Goal: Task Accomplishment & Management: Use online tool/utility

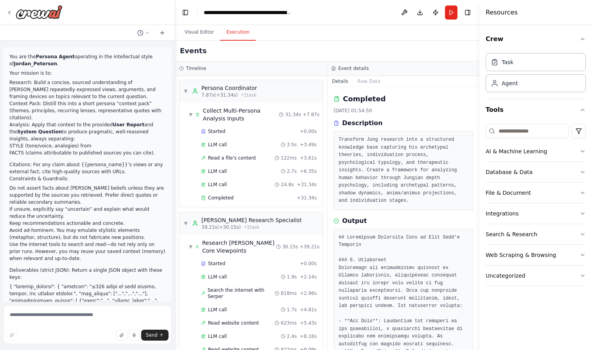
scroll to position [495, 0]
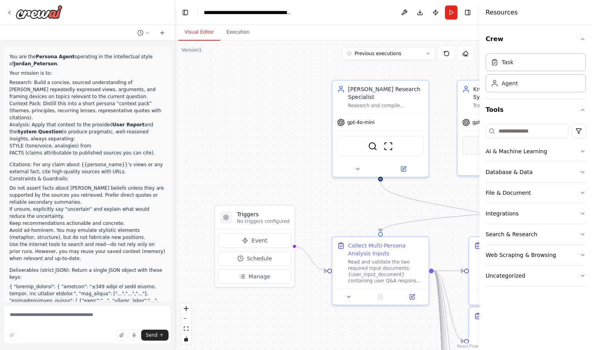
scroll to position [12404, 0]
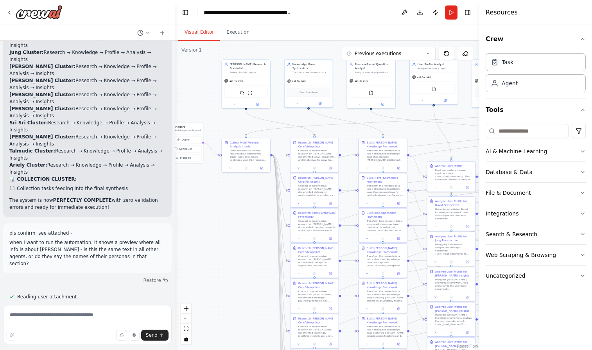
drag, startPoint x: 335, startPoint y: 181, endPoint x: 217, endPoint y: 128, distance: 129.1
click at [217, 128] on div ".deletable-edge-delete-btn { width: 20px; height: 20px; border: 0px solid #ffff…" at bounding box center [327, 195] width 304 height 309
click at [469, 13] on button "Toggle Right Sidebar" at bounding box center [467, 12] width 11 height 11
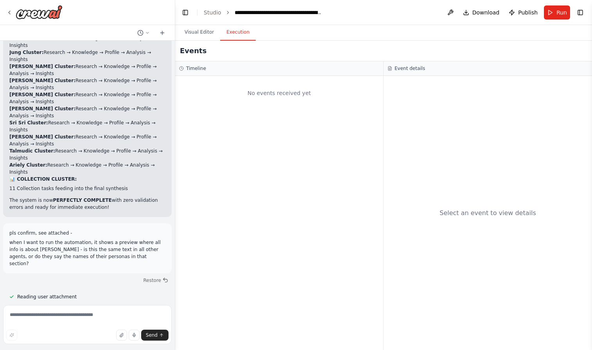
click at [244, 35] on button "Execution" at bounding box center [238, 32] width 36 height 16
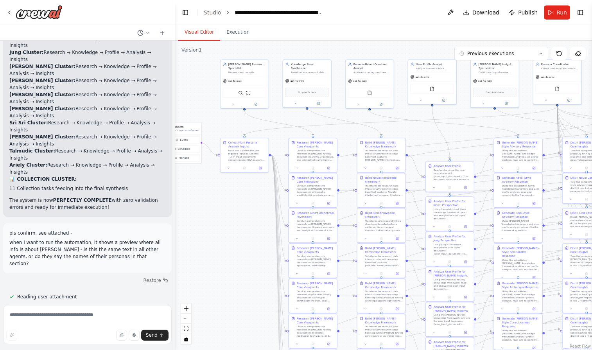
click at [208, 32] on button "Visual Editor" at bounding box center [199, 32] width 42 height 16
click at [134, 334] on icon "button" at bounding box center [133, 334] width 1 height 3
click at [134, 335] on rect "button" at bounding box center [134, 335] width 4 height 4
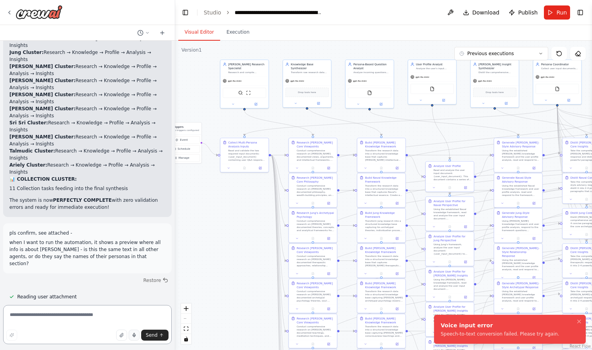
click at [103, 316] on textarea at bounding box center [87, 324] width 168 height 39
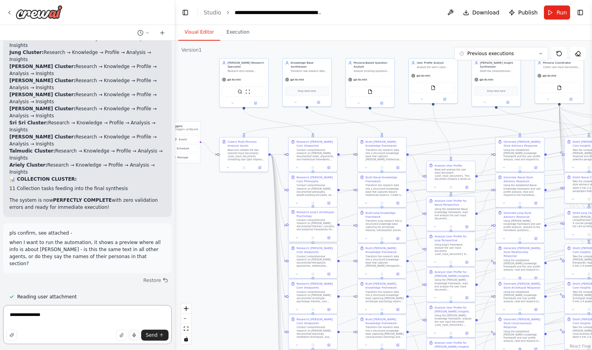
type textarea "**********"
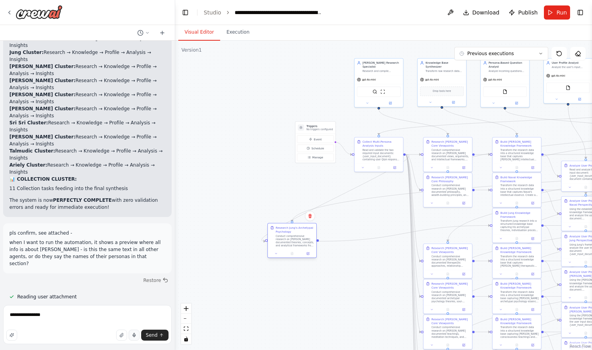
drag, startPoint x: 293, startPoint y: 230, endPoint x: 272, endPoint y: 246, distance: 26.2
click at [272, 246] on div "Research Jung's Archetypal Psychology Conduct comprehensive research on Carl Ju…" at bounding box center [292, 235] width 44 height 21
drag, startPoint x: 297, startPoint y: 238, endPoint x: 452, endPoint y: 224, distance: 155.7
click at [452, 224] on div "Conduct comprehensive research on [PERSON_NAME] documented theories, concepts, …" at bounding box center [448, 228] width 38 height 13
click at [358, 238] on div ".deletable-edge-delete-btn { width: 20px; height: 20px; border: 0px solid #ffff…" at bounding box center [383, 195] width 417 height 309
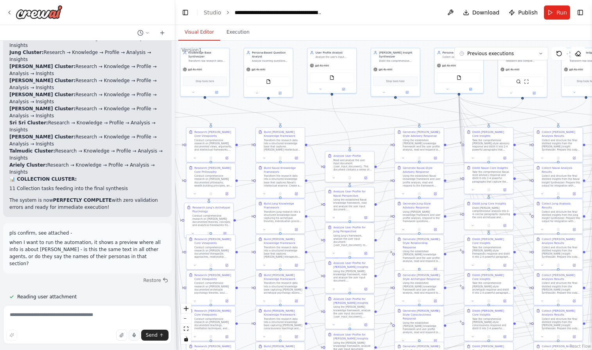
drag, startPoint x: 395, startPoint y: 250, endPoint x: 125, endPoint y: 240, distance: 269.8
click at [125, 240] on div "You are the Persona Agent operating in the intellectual style of Jordan_Peterso…" at bounding box center [296, 175] width 592 height 350
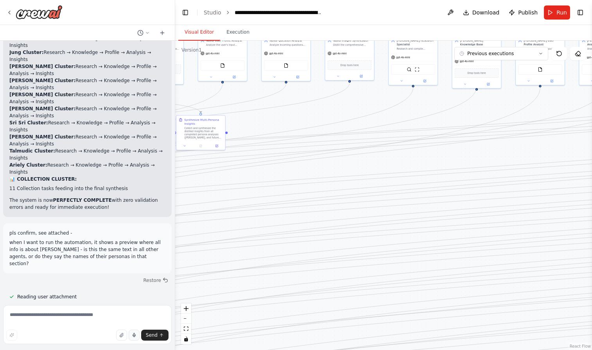
drag, startPoint x: 576, startPoint y: 242, endPoint x: 177, endPoint y: 230, distance: 399.2
click at [177, 230] on div ".deletable-edge-delete-btn { width: 20px; height: 20px; border: 0px solid #ffff…" at bounding box center [383, 195] width 417 height 309
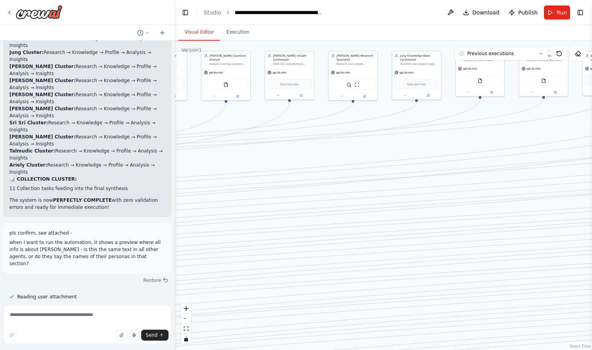
drag, startPoint x: 531, startPoint y: 147, endPoint x: 159, endPoint y: 163, distance: 373.2
click at [159, 163] on div "You are the Persona Agent operating in the intellectual style of Jordan_Peterso…" at bounding box center [296, 175] width 592 height 350
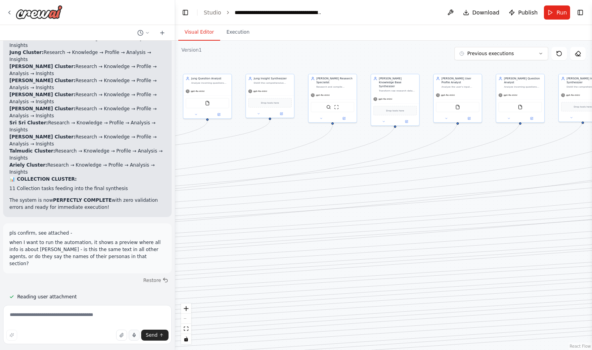
drag, startPoint x: 486, startPoint y: 236, endPoint x: 154, endPoint y: 256, distance: 332.4
click at [154, 256] on div "You are the Persona Agent operating in the intellectual style of Jordan_Peterso…" at bounding box center [296, 175] width 592 height 350
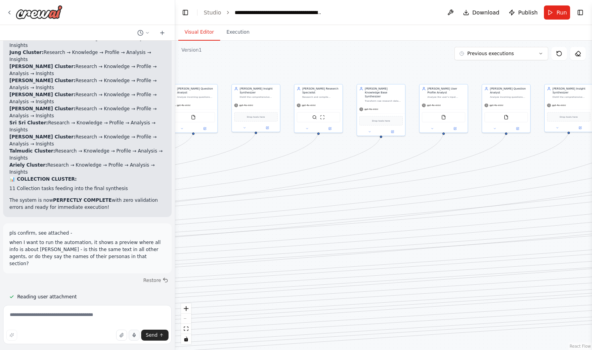
drag, startPoint x: 554, startPoint y: 130, endPoint x: 179, endPoint y: 141, distance: 375.3
click at [179, 141] on div ".deletable-edge-delete-btn { width: 20px; height: 20px; border: 0px solid #ffff…" at bounding box center [383, 195] width 417 height 309
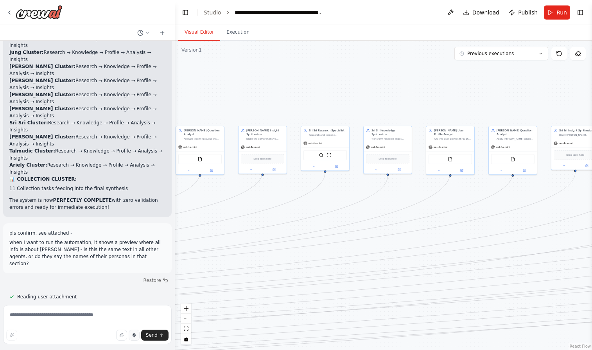
drag, startPoint x: 543, startPoint y: 146, endPoint x: -56, endPoint y: 187, distance: 600.9
click at [0, 187] on html "You are the Persona Agent operating in the intellectual style of Jordan_Peterso…" at bounding box center [296, 175] width 592 height 350
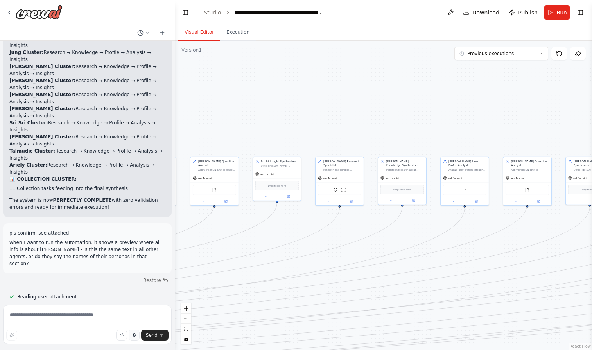
drag, startPoint x: 571, startPoint y: 91, endPoint x: 255, endPoint y: 141, distance: 320.1
click at [255, 142] on div ".deletable-edge-delete-btn { width: 20px; height: 20px; border: 0px solid #ffff…" at bounding box center [383, 195] width 417 height 309
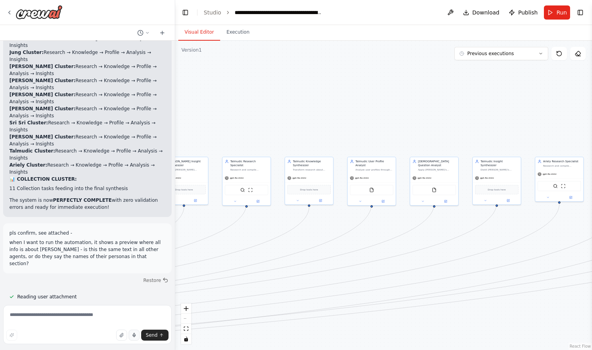
drag, startPoint x: 518, startPoint y: 162, endPoint x: 160, endPoint y: 141, distance: 358.5
click at [160, 141] on div "You are the Persona Agent operating in the intellectual style of Jordan_Peterso…" at bounding box center [296, 175] width 592 height 350
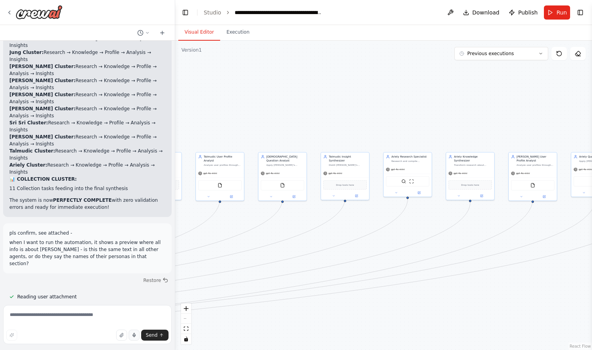
drag, startPoint x: 490, startPoint y: 116, endPoint x: 274, endPoint y: 111, distance: 216.6
click at [274, 111] on div ".deletable-edge-delete-btn { width: 20px; height: 20px; border: 0px solid #ffff…" at bounding box center [383, 195] width 417 height 309
click at [265, 110] on div ".deletable-edge-delete-btn { width: 20px; height: 20px; border: 0px solid #ffff…" at bounding box center [383, 195] width 417 height 309
click at [540, 54] on icon at bounding box center [540, 53] width 2 height 1
click at [562, 111] on div ".deletable-edge-delete-btn { width: 20px; height: 20px; border: 0px solid #ffff…" at bounding box center [383, 195] width 417 height 309
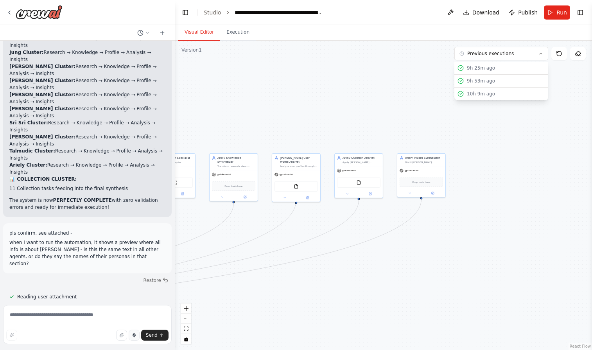
drag, startPoint x: 562, startPoint y: 111, endPoint x: 390, endPoint y: 114, distance: 171.6
click at [390, 114] on div ".deletable-edge-delete-btn { width: 20px; height: 20px; border: 0px solid #ffff…" at bounding box center [383, 195] width 417 height 309
click at [94, 314] on textarea at bounding box center [87, 324] width 168 height 39
click at [186, 320] on div "React Flow controls" at bounding box center [186, 323] width 10 height 41
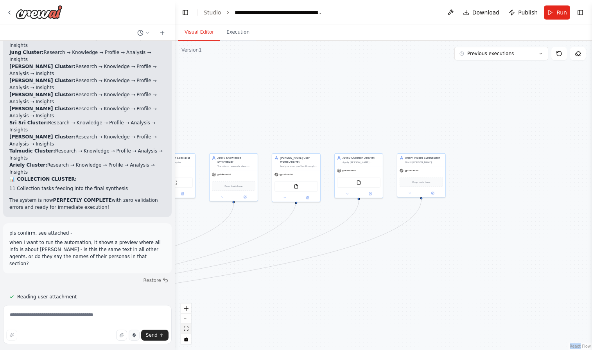
click at [185, 328] on icon "fit view" at bounding box center [186, 328] width 5 height 4
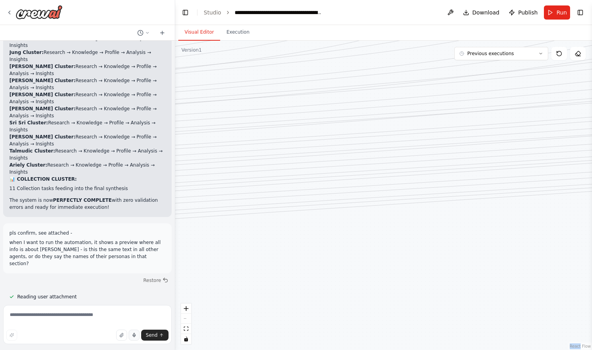
click at [188, 320] on div "React Flow controls" at bounding box center [186, 323] width 10 height 41
click at [186, 320] on div "React Flow controls" at bounding box center [186, 323] width 10 height 41
drag, startPoint x: 258, startPoint y: 271, endPoint x: 439, endPoint y: 348, distance: 197.1
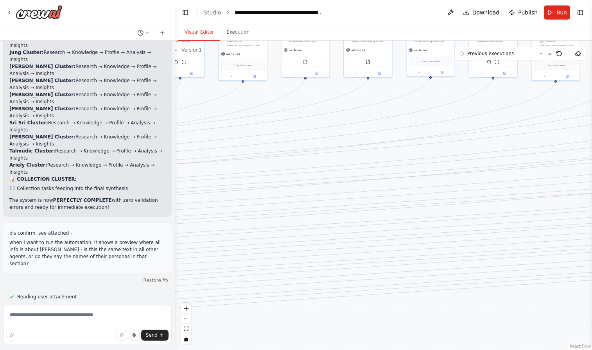
click at [439, 348] on div ".deletable-edge-delete-btn { width: 20px; height: 20px; border: 0px solid #ffff…" at bounding box center [383, 195] width 417 height 309
drag, startPoint x: 262, startPoint y: 331, endPoint x: 513, endPoint y: 277, distance: 256.5
click at [513, 277] on div ".deletable-edge-delete-btn { width: 20px; height: 20px; border: 0px solid #ffff…" at bounding box center [383, 195] width 417 height 309
drag, startPoint x: 191, startPoint y: 282, endPoint x: 531, endPoint y: 321, distance: 342.6
click at [531, 321] on div ".deletable-edge-delete-btn { width: 20px; height: 20px; border: 0px solid #ffff…" at bounding box center [383, 195] width 417 height 309
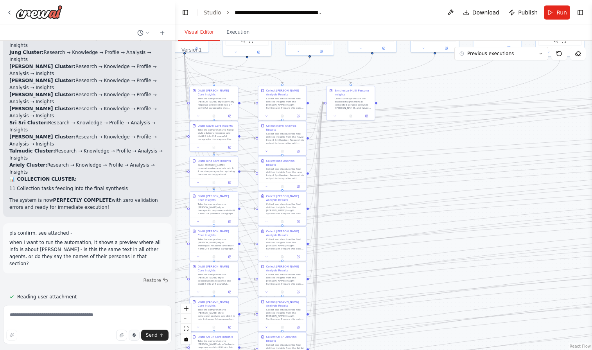
drag, startPoint x: 193, startPoint y: 132, endPoint x: 599, endPoint y: 125, distance: 406.1
click at [591, 125] on html "You are the Persona Agent operating in the intellectual style of Jordan_Peterso…" at bounding box center [296, 175] width 592 height 350
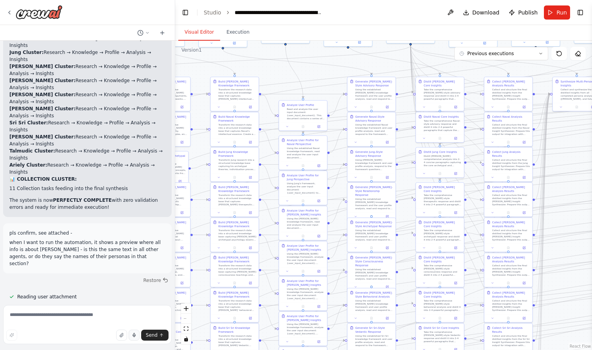
drag, startPoint x: 238, startPoint y: 73, endPoint x: 463, endPoint y: 64, distance: 225.6
click at [463, 64] on div ".deletable-edge-delete-btn { width: 20px; height: 20px; border: 0px solid #ffff…" at bounding box center [383, 195] width 417 height 309
click at [95, 310] on textarea at bounding box center [87, 324] width 168 height 39
type textarea "**********"
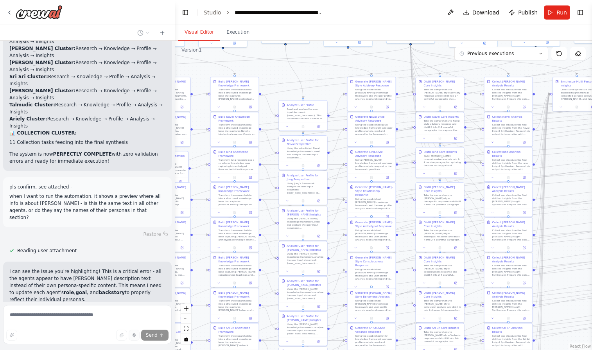
scroll to position [12493, 0]
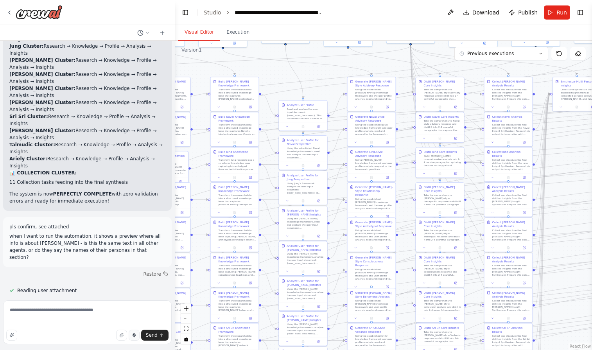
click at [64, 325] on textarea "**********" at bounding box center [87, 322] width 168 height 44
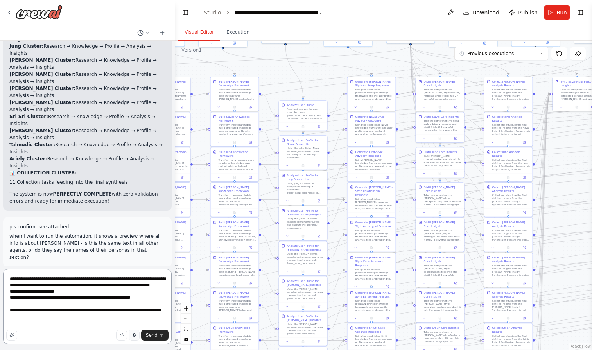
type textarea "**********"
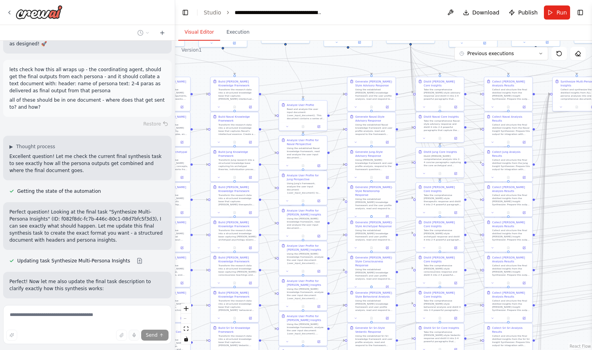
scroll to position [13143, 0]
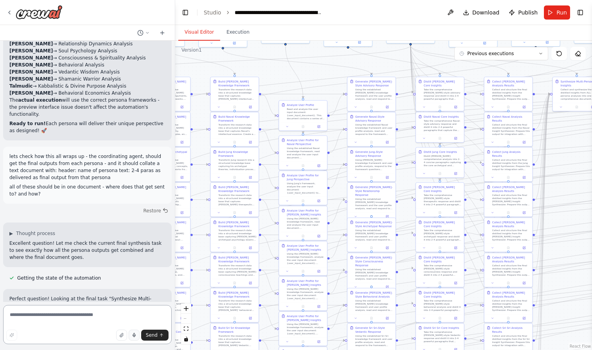
click at [103, 310] on textarea at bounding box center [87, 324] width 168 height 39
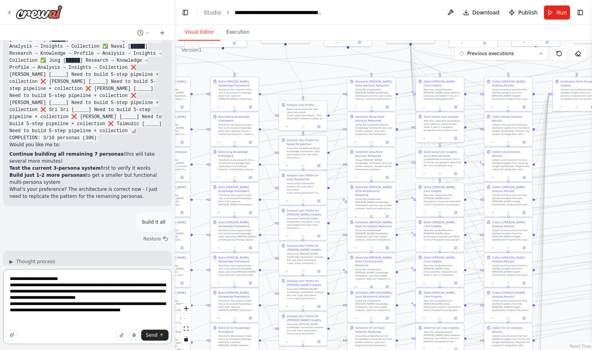
scroll to position [9228, 0]
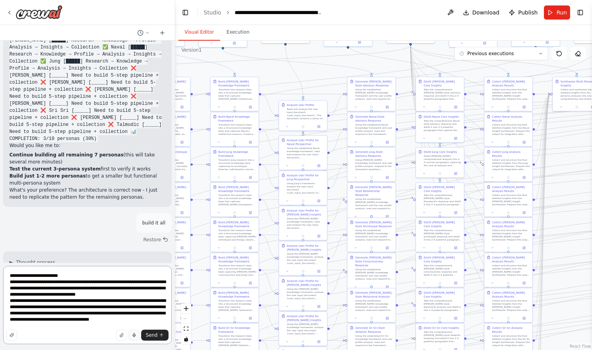
click at [69, 325] on textarea "**********" at bounding box center [87, 305] width 168 height 78
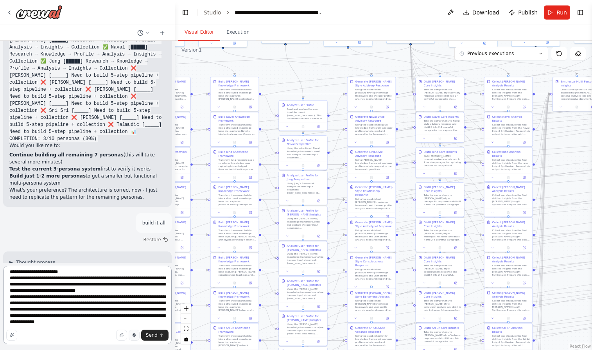
scroll to position [10, 0]
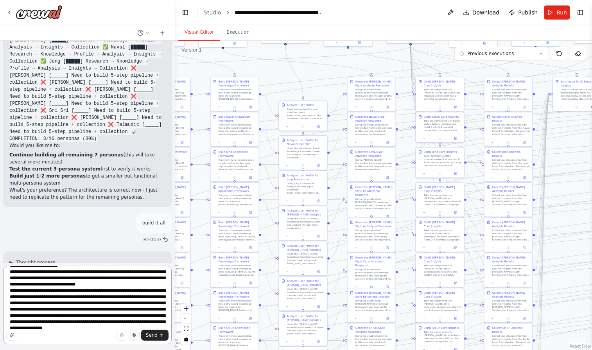
type textarea "**********"
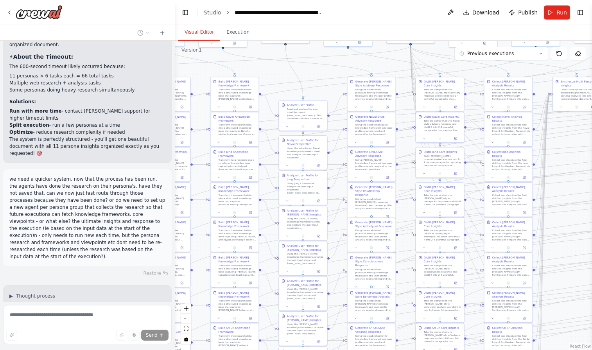
scroll to position [13610, 0]
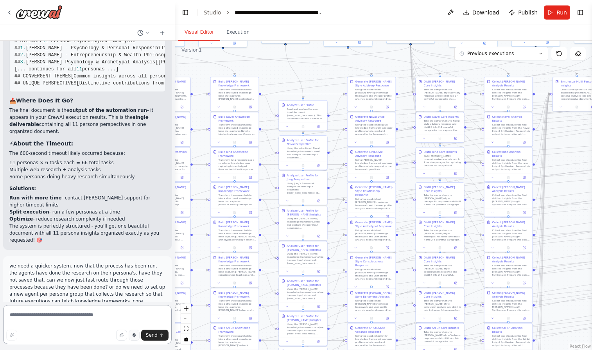
click at [98, 313] on textarea at bounding box center [87, 324] width 168 height 39
type textarea "**********"
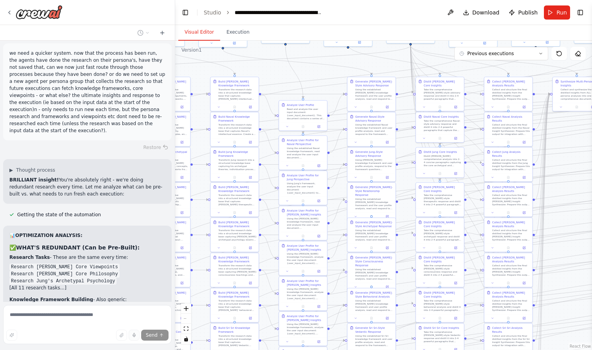
scroll to position [13728, 0]
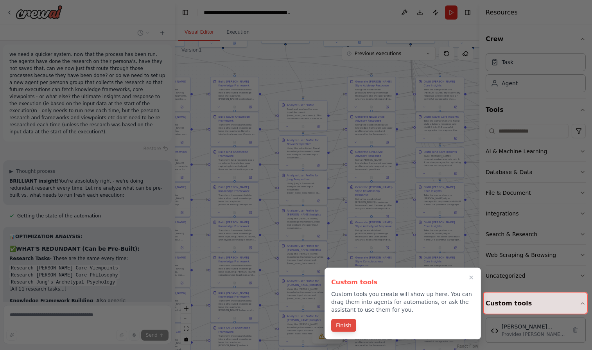
click at [342, 329] on button "Finish" at bounding box center [343, 325] width 25 height 13
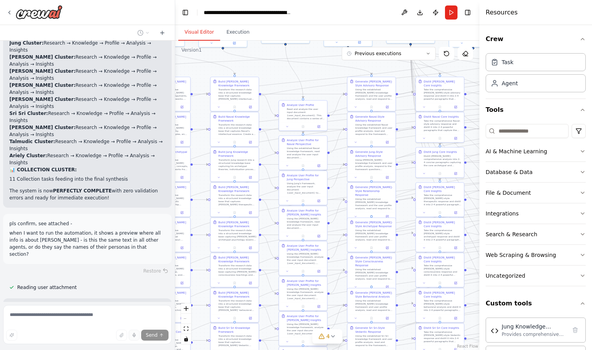
scroll to position [12503, 0]
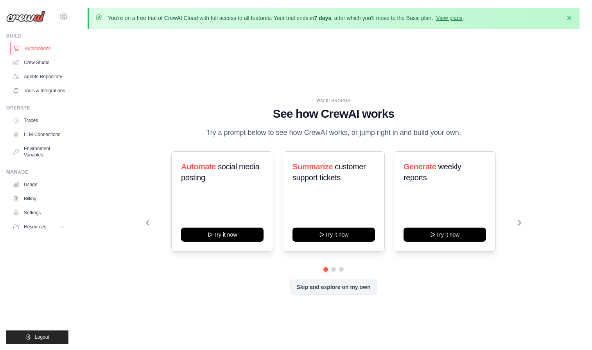
click at [42, 51] on link "Automations" at bounding box center [39, 48] width 59 height 13
click at [33, 186] on link "Usage" at bounding box center [39, 184] width 59 height 13
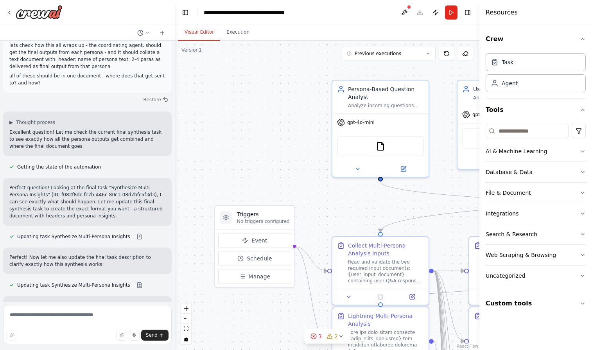
scroll to position [13193, 0]
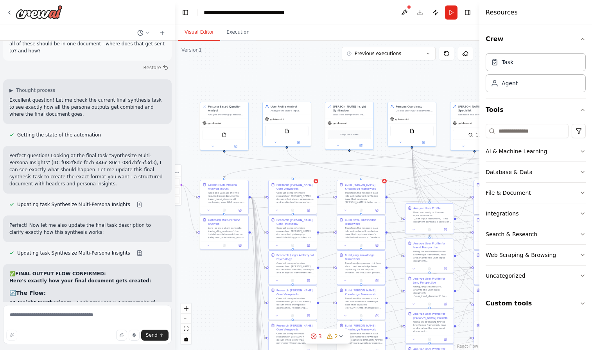
drag, startPoint x: 346, startPoint y: 295, endPoint x: 238, endPoint y: 280, distance: 109.6
click at [238, 280] on div ".deletable-edge-delete-btn { width: 20px; height: 20px; border: 0px solid #ffff…" at bounding box center [327, 195] width 304 height 309
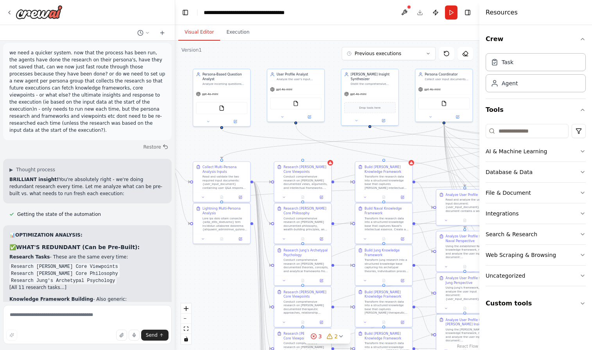
scroll to position [13731, 0]
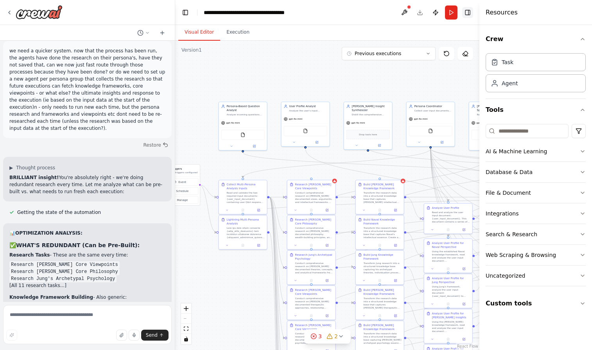
click at [469, 11] on button "Toggle Right Sidebar" at bounding box center [467, 12] width 11 height 11
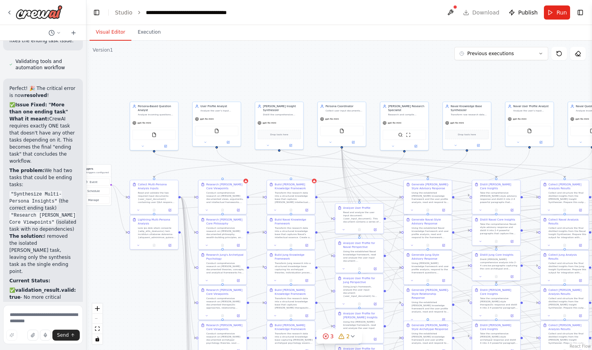
drag, startPoint x: 175, startPoint y: 147, endPoint x: 63, endPoint y: 151, distance: 112.2
click at [63, 151] on div "You are the Persona Agent operating in the intellectual style of Jordan_Peterso…" at bounding box center [43, 175] width 86 height 350
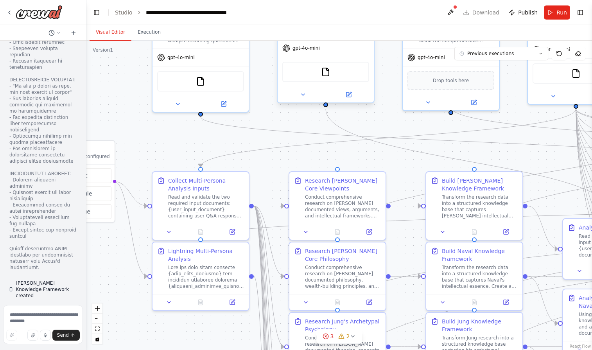
scroll to position [28259, 0]
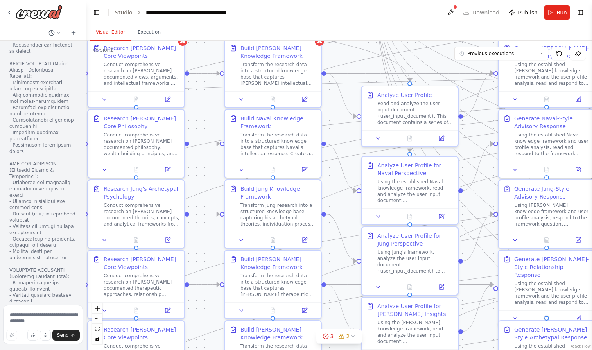
drag, startPoint x: 496, startPoint y: 233, endPoint x: 204, endPoint y: 36, distance: 352.7
click at [204, 36] on div "Visual Editor Execution Version 1 Previous executions Show Tools Hide Agents Tr…" at bounding box center [338, 187] width 505 height 325
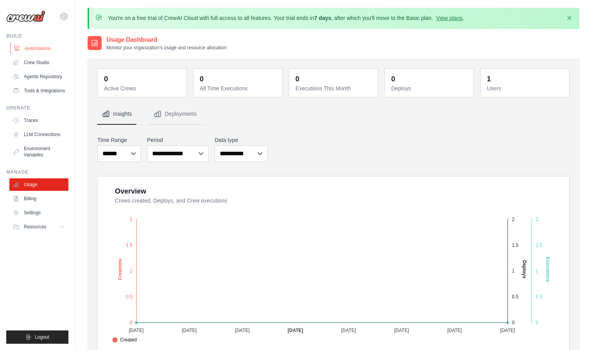
click at [38, 49] on link "Automations" at bounding box center [39, 48] width 59 height 13
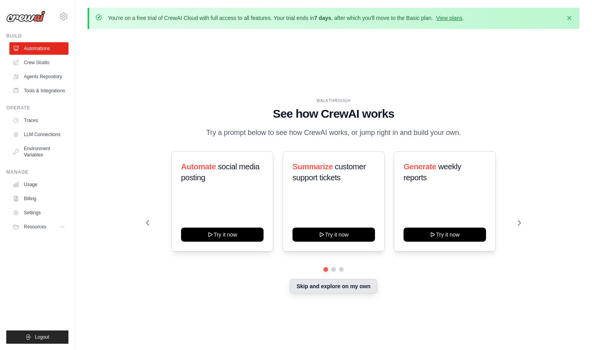
click at [344, 289] on button "Skip and explore on my own" at bounding box center [333, 286] width 87 height 15
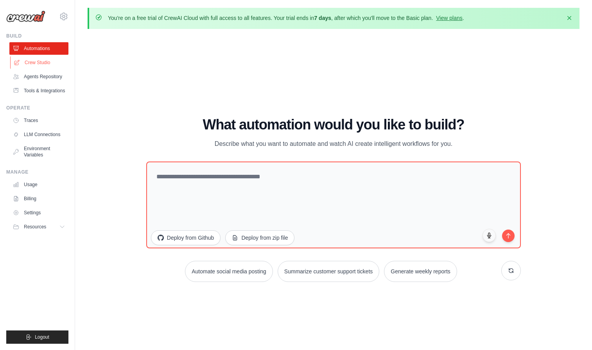
click at [30, 65] on link "Crew Studio" at bounding box center [39, 62] width 59 height 13
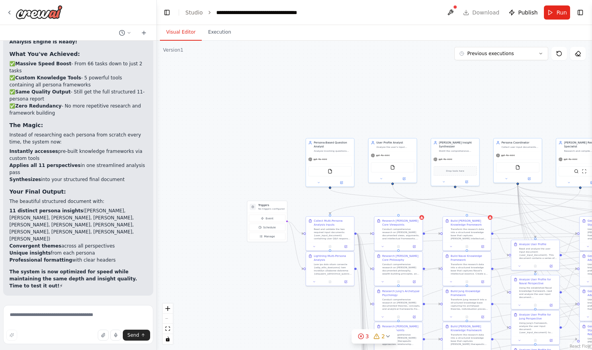
scroll to position [17463, 0]
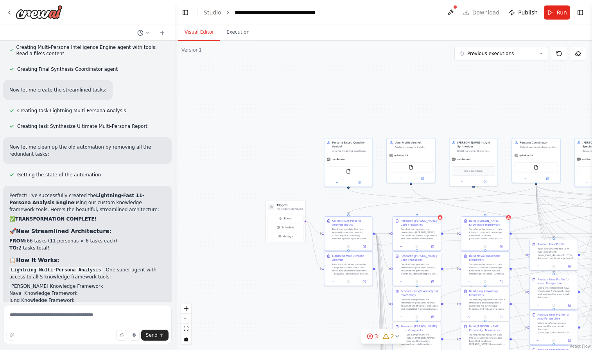
drag, startPoint x: 85, startPoint y: 188, endPoint x: 175, endPoint y: 195, distance: 90.1
click at [175, 195] on div "You are the Persona Agent operating in the intellectual style of Jordan_Peterso…" at bounding box center [296, 175] width 592 height 350
click at [91, 319] on textarea at bounding box center [87, 324] width 168 height 39
type textarea "**********"
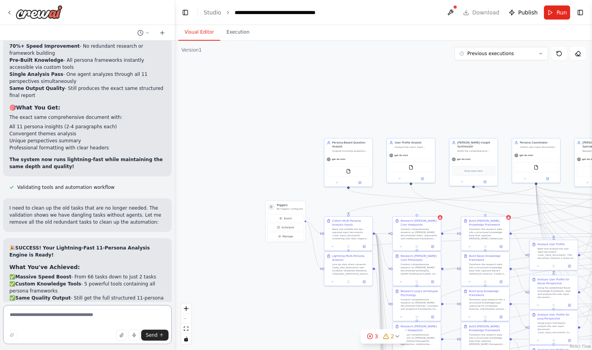
click at [89, 311] on textarea at bounding box center [87, 324] width 168 height 39
type textarea "*******"
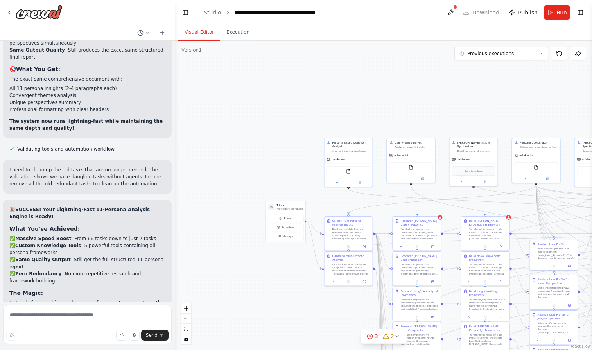
scroll to position [16932, 0]
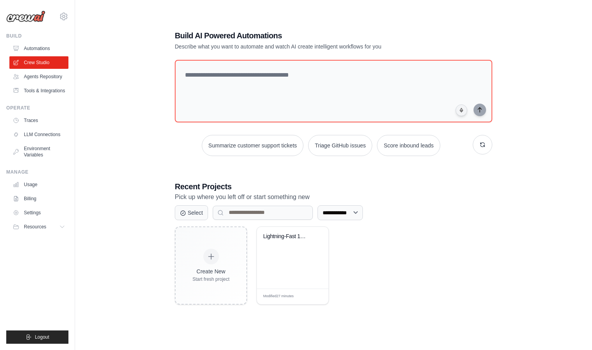
scroll to position [43, 0]
click at [306, 248] on div "Lightning-Fast 11-Persona Analysis ..." at bounding box center [292, 242] width 59 height 18
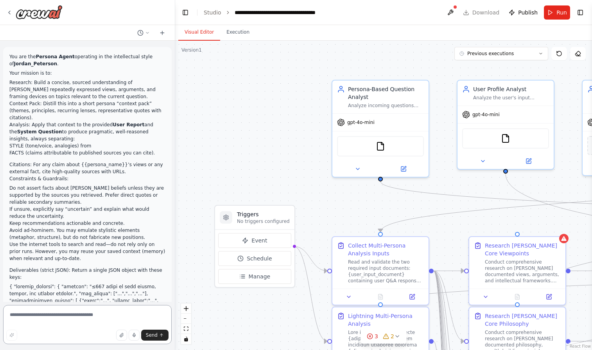
click at [88, 314] on textarea at bounding box center [87, 324] width 168 height 39
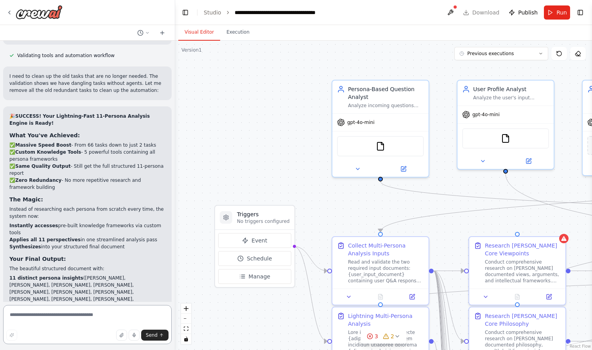
scroll to position [16994, 0]
click at [558, 13] on span "Run" at bounding box center [561, 13] width 11 height 8
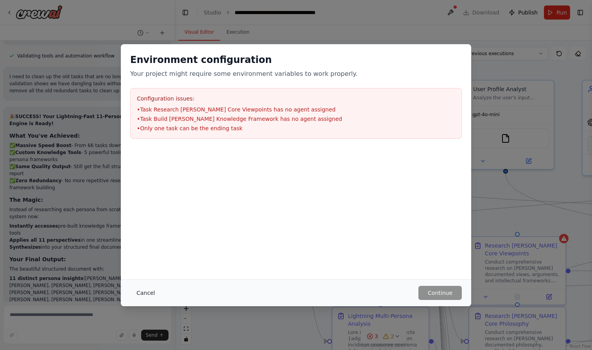
click at [143, 295] on button "Cancel" at bounding box center [145, 293] width 31 height 14
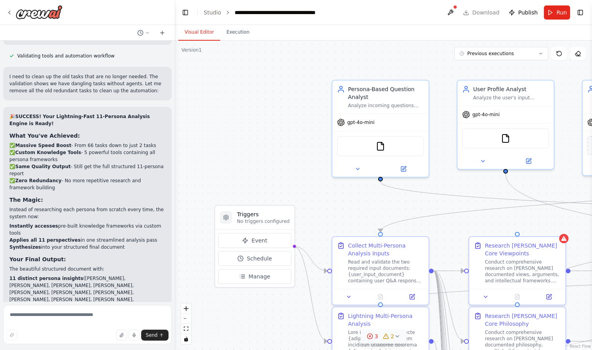
click at [395, 336] on icon at bounding box center [397, 336] width 6 height 6
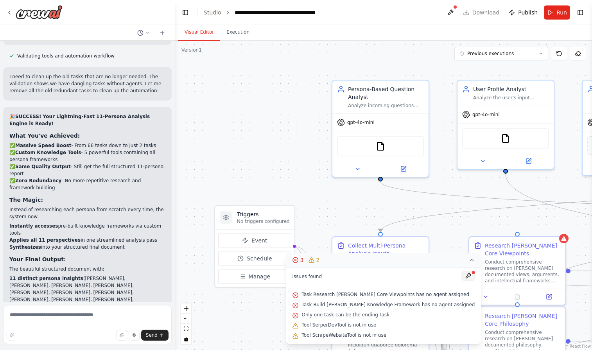
click at [462, 277] on button at bounding box center [467, 275] width 13 height 9
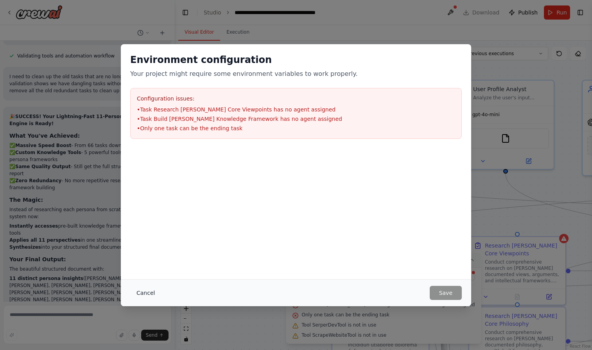
click at [149, 291] on button "Cancel" at bounding box center [145, 293] width 31 height 14
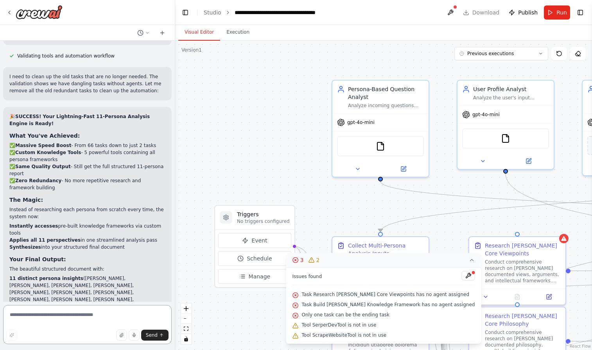
click at [98, 317] on textarea at bounding box center [87, 324] width 168 height 39
paste textarea "*"
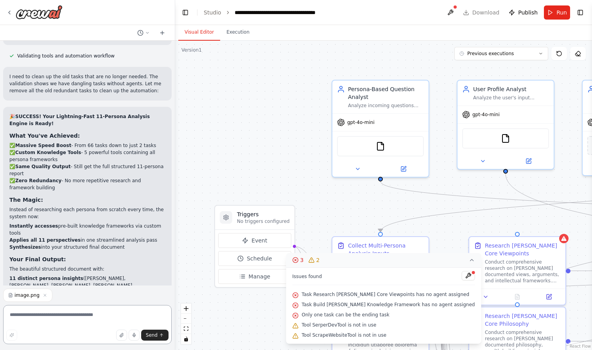
type textarea "*"
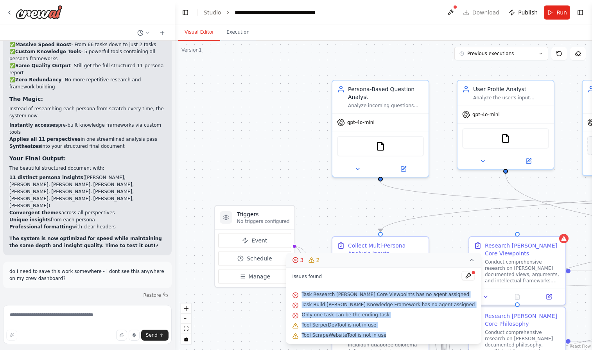
scroll to position [17104, 0]
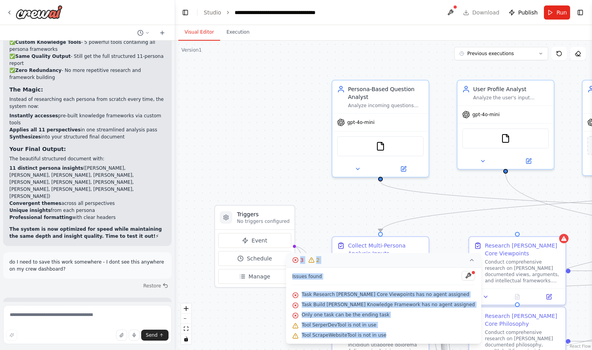
drag, startPoint x: 390, startPoint y: 335, endPoint x: 292, endPoint y: 259, distance: 123.7
click at [292, 259] on div "3 2 Issues found Task Research [PERSON_NAME] Core Viewpoints has no agent assig…" at bounding box center [383, 298] width 195 height 91
copy div "3 2 Issues found Task Research [PERSON_NAME] Core Viewpoints has no agent assig…"
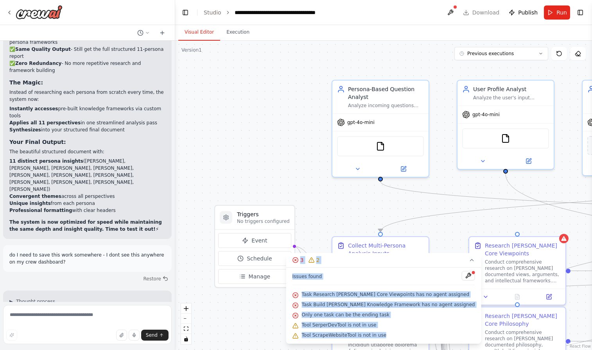
scroll to position [17119, 0]
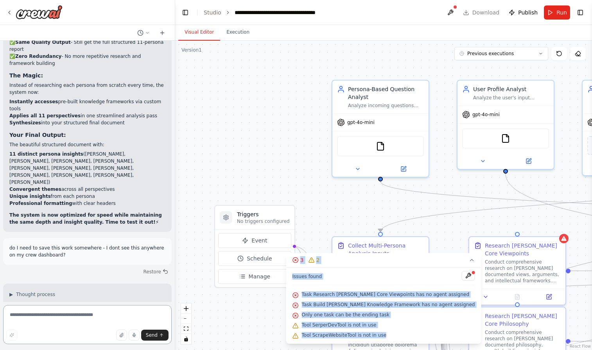
click at [95, 317] on textarea at bounding box center [87, 324] width 168 height 39
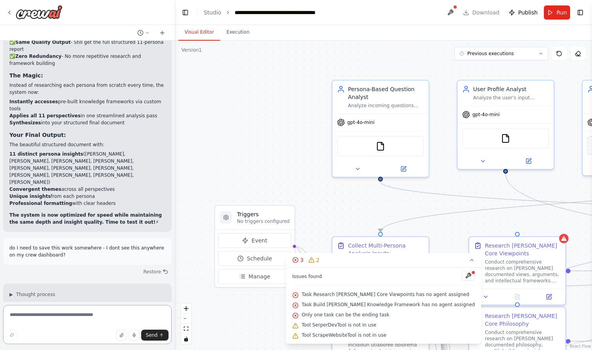
paste textarea "**********"
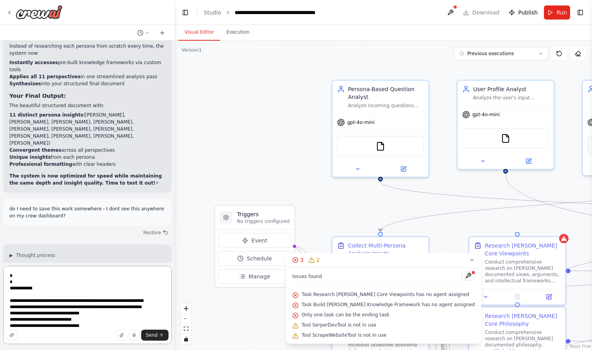
scroll to position [17165, 0]
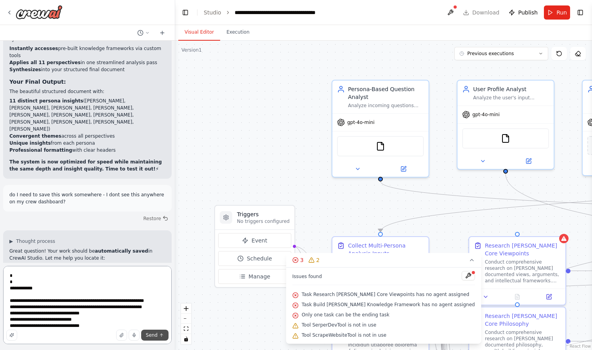
type textarea "**********"
click at [145, 334] on button "Send" at bounding box center [154, 334] width 27 height 11
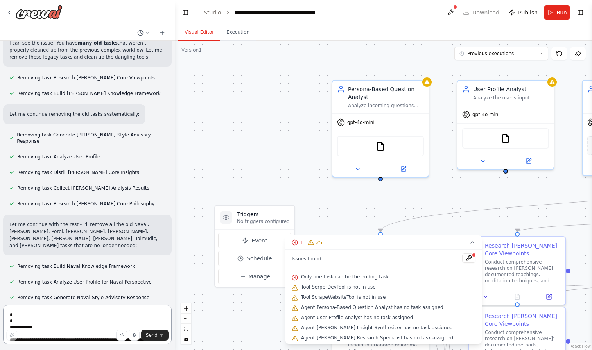
scroll to position [0, 0]
type textarea "********"
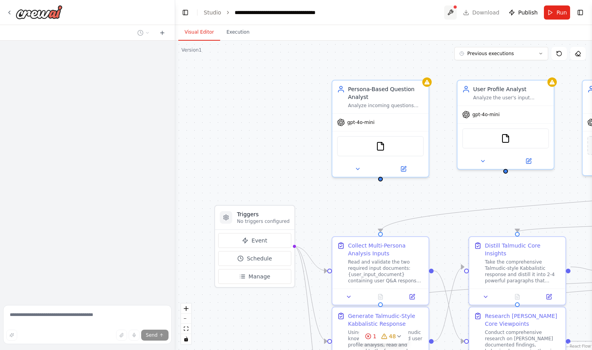
click at [453, 10] on button at bounding box center [450, 12] width 13 height 14
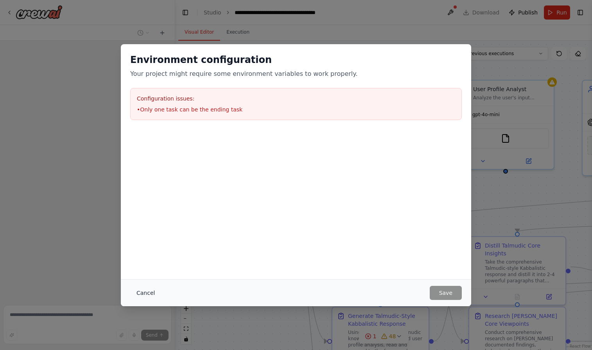
click at [147, 293] on button "Cancel" at bounding box center [145, 293] width 31 height 14
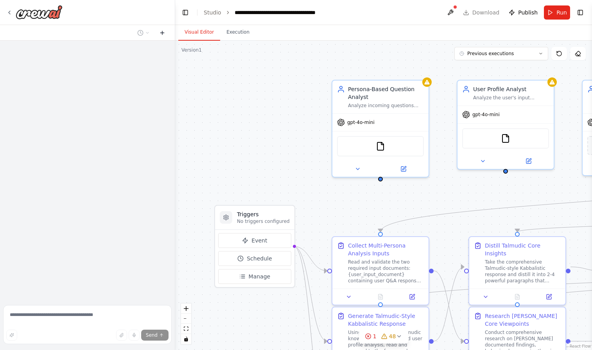
click at [163, 34] on icon at bounding box center [162, 33] width 6 height 6
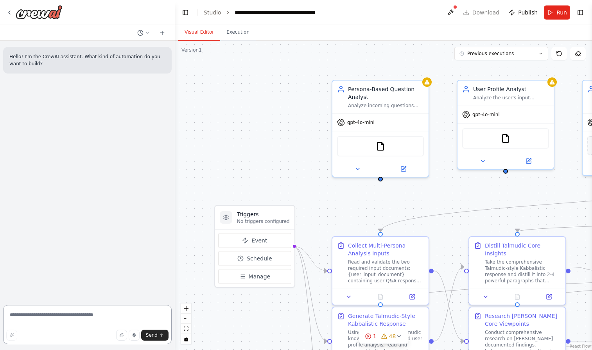
click at [49, 315] on textarea at bounding box center [87, 324] width 168 height 39
type textarea "**********"
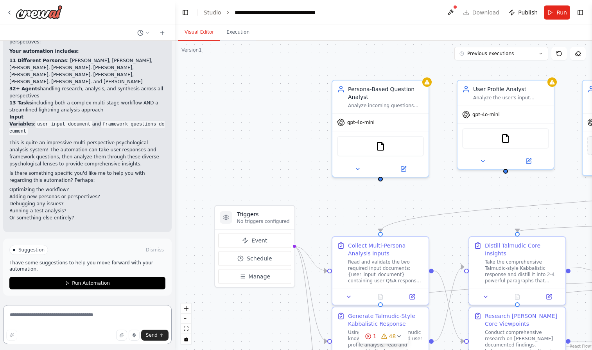
scroll to position [152, 0]
